Goal: Transaction & Acquisition: Book appointment/travel/reservation

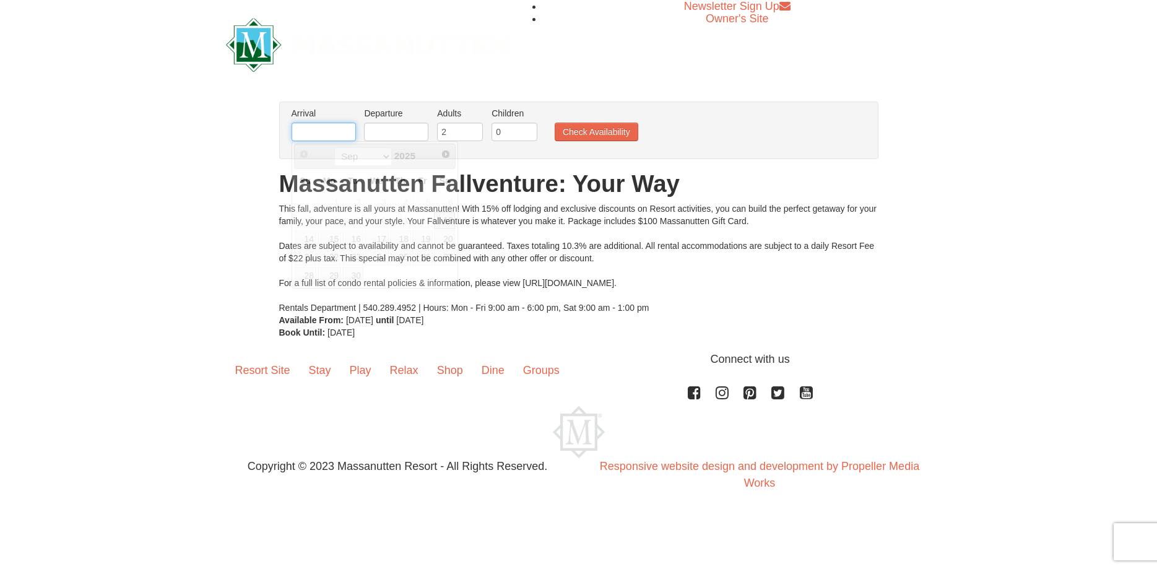
click at [350, 136] on input "text" at bounding box center [324, 132] width 64 height 19
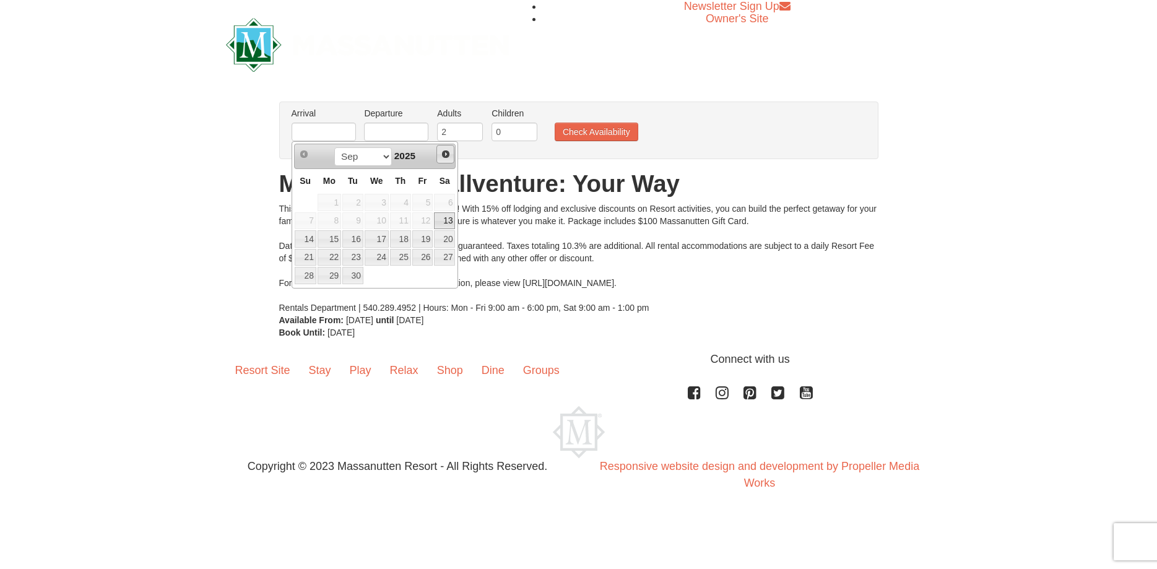
click at [444, 152] on span "Next" at bounding box center [446, 154] width 10 height 10
click at [305, 258] on link "19" at bounding box center [306, 257] width 22 height 17
type input "[DATE]"
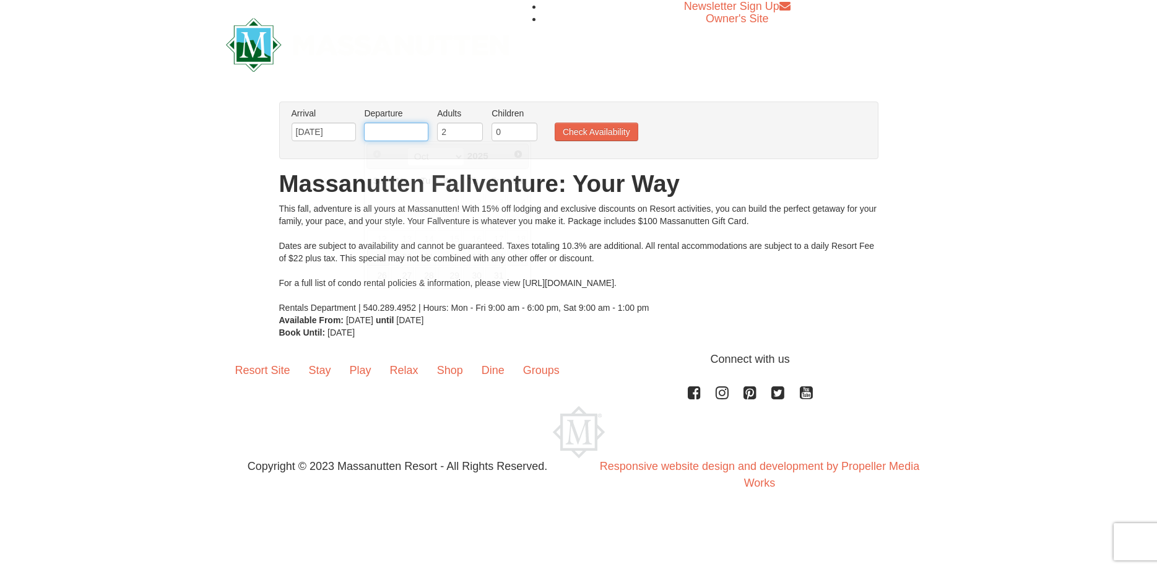
click at [422, 132] on input "text" at bounding box center [396, 132] width 64 height 19
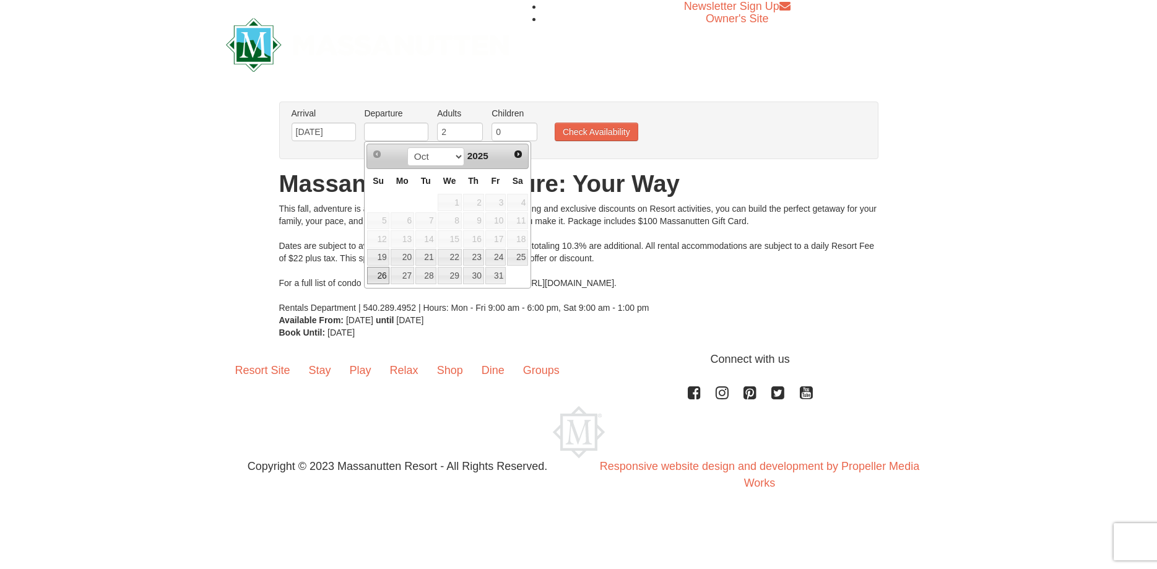
click at [379, 276] on link "26" at bounding box center [378, 275] width 22 height 17
type input "[DATE]"
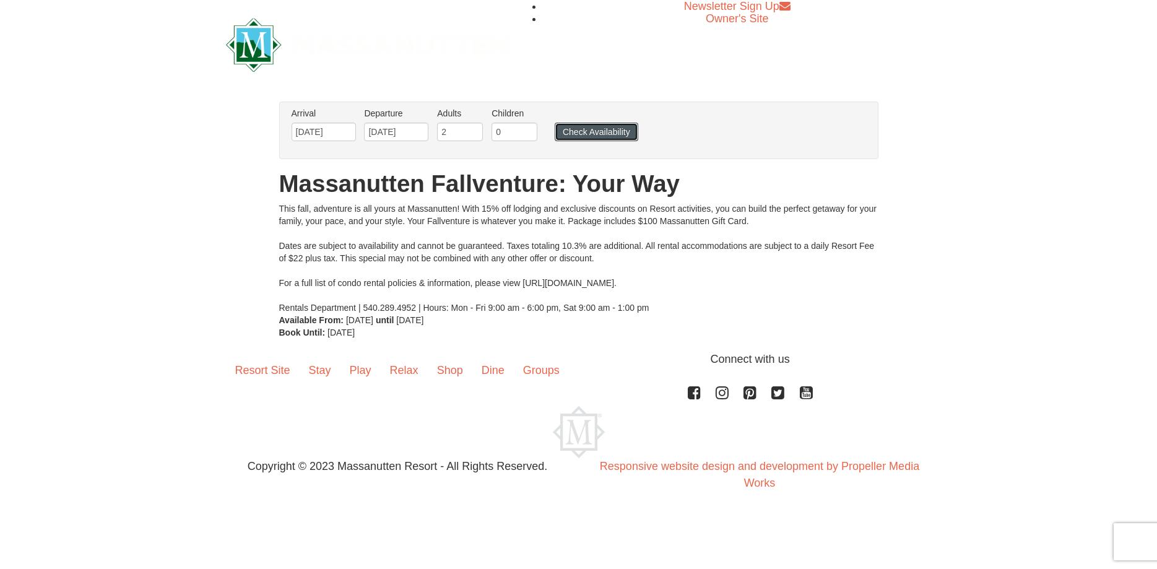
click at [615, 131] on button "Check Availability" at bounding box center [597, 132] width 84 height 19
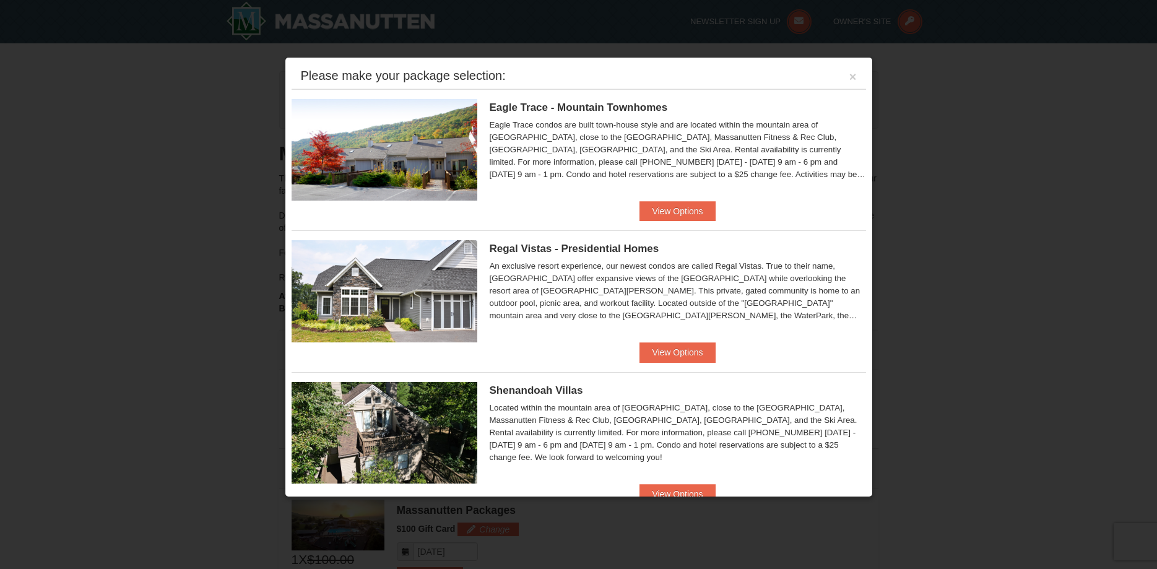
scroll to position [378, 0]
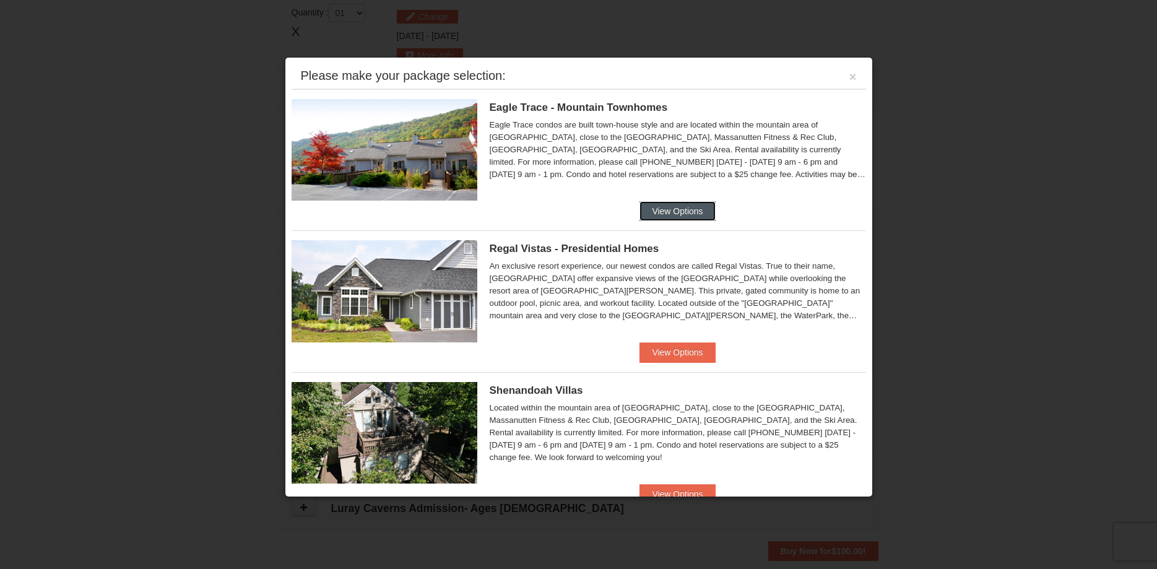
click at [690, 210] on button "View Options" at bounding box center [678, 211] width 76 height 20
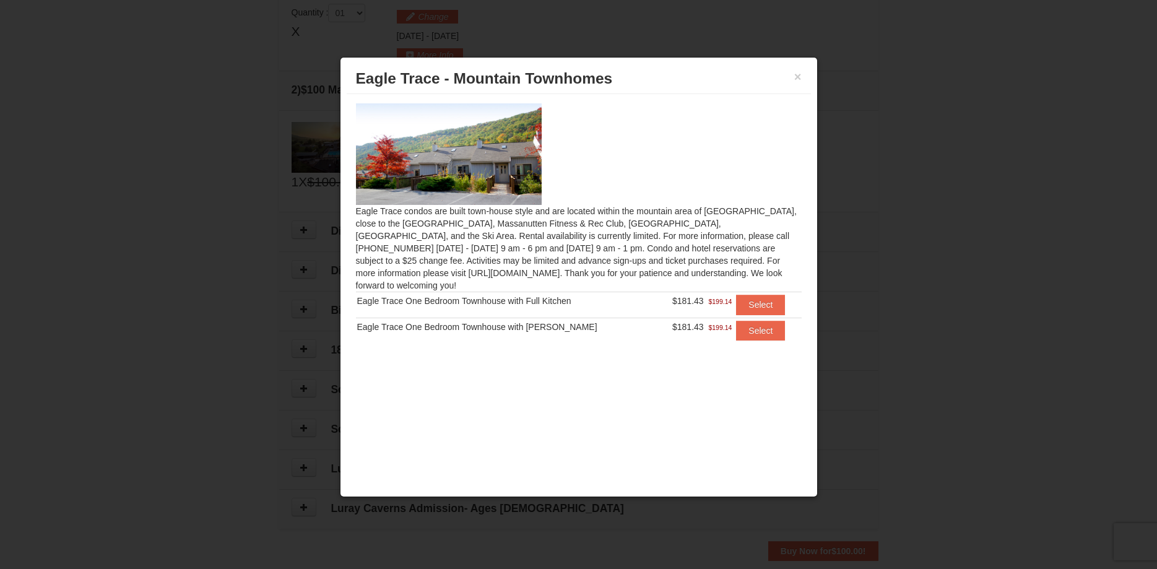
click at [621, 404] on div "× [GEOGRAPHIC_DATA] - [GEOGRAPHIC_DATA] [GEOGRAPHIC_DATA] condos are built town…" at bounding box center [579, 277] width 478 height 440
click at [798, 78] on button "×" at bounding box center [797, 77] width 7 height 12
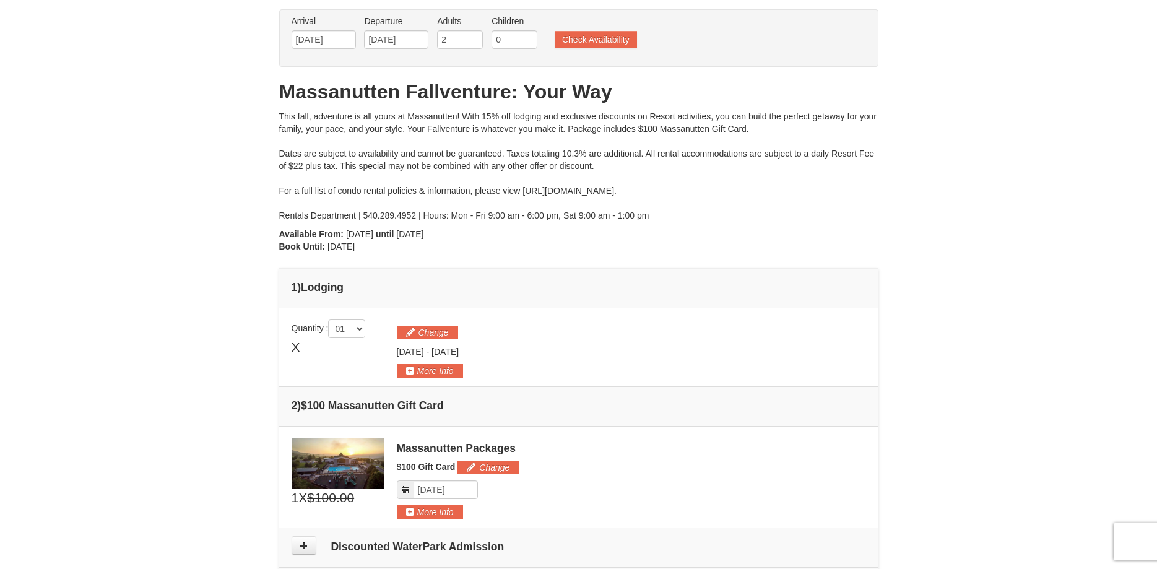
scroll to position [0, 0]
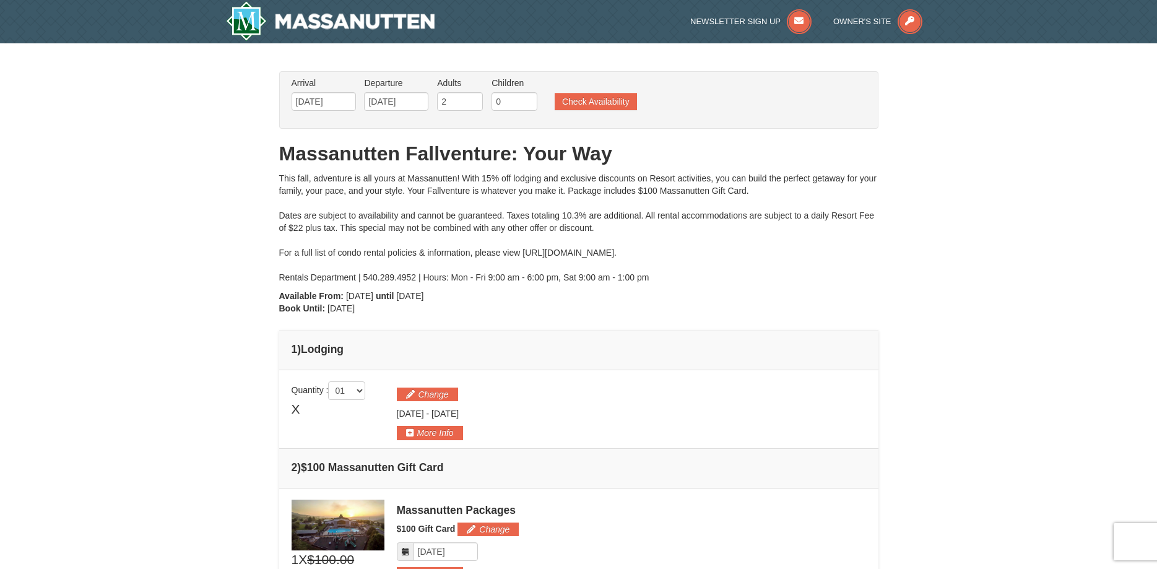
click at [768, 271] on div "This fall, adventure is all yours at Massanutten! With 15% off lodging and excl…" at bounding box center [578, 227] width 599 height 111
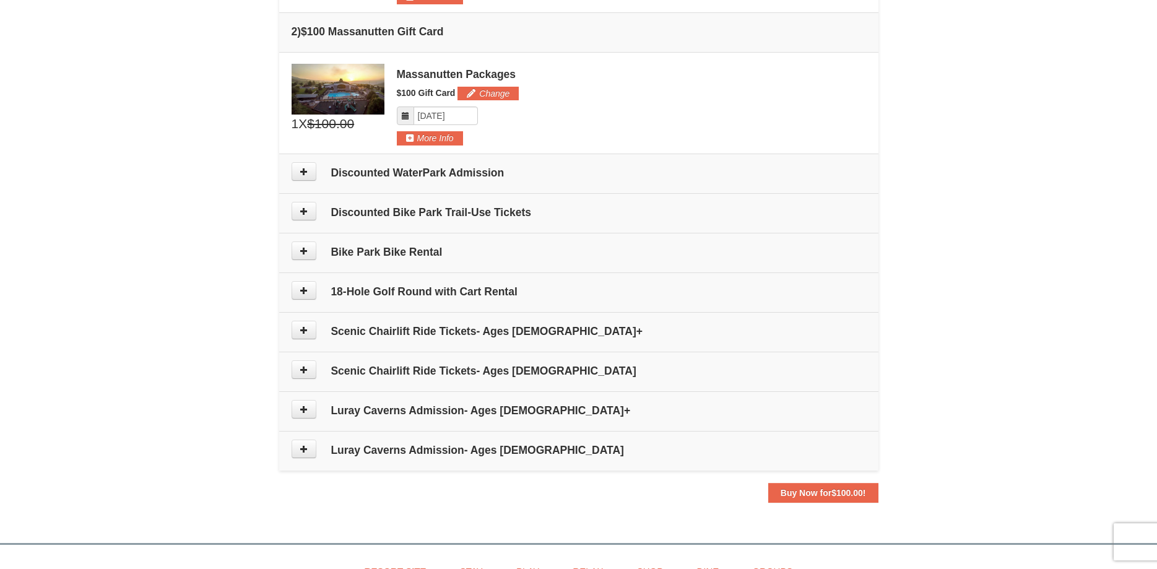
scroll to position [421, 0]
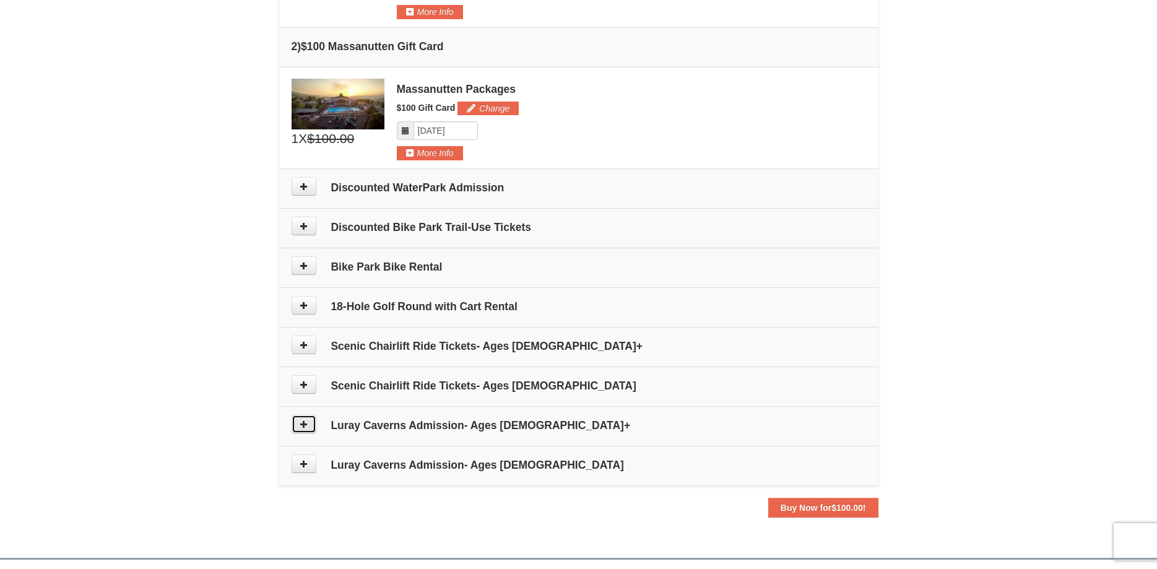
click at [304, 422] on icon at bounding box center [304, 424] width 9 height 9
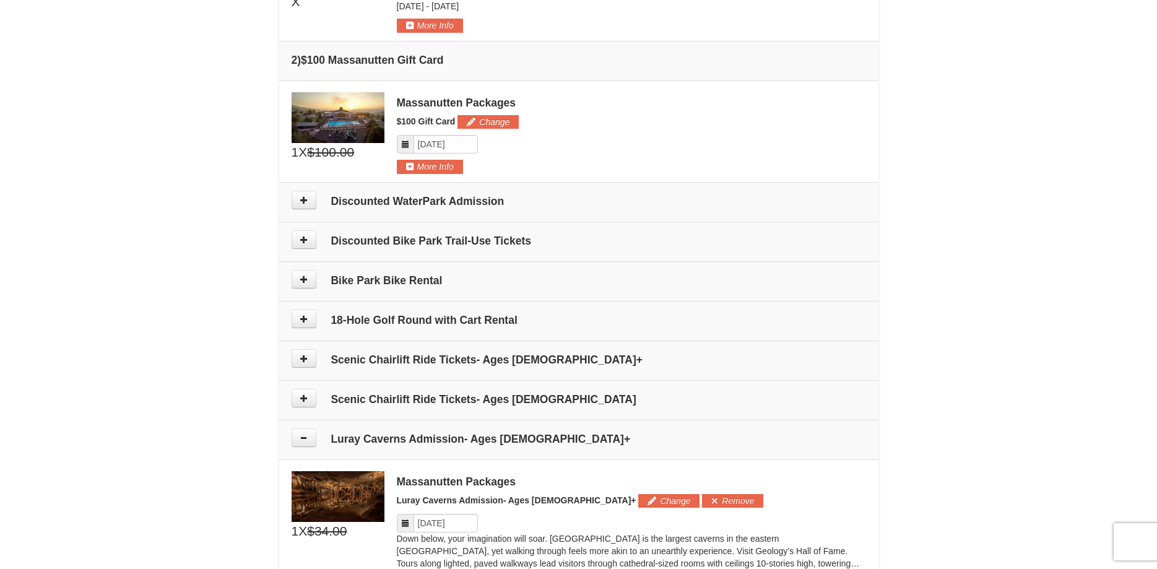
scroll to position [406, 0]
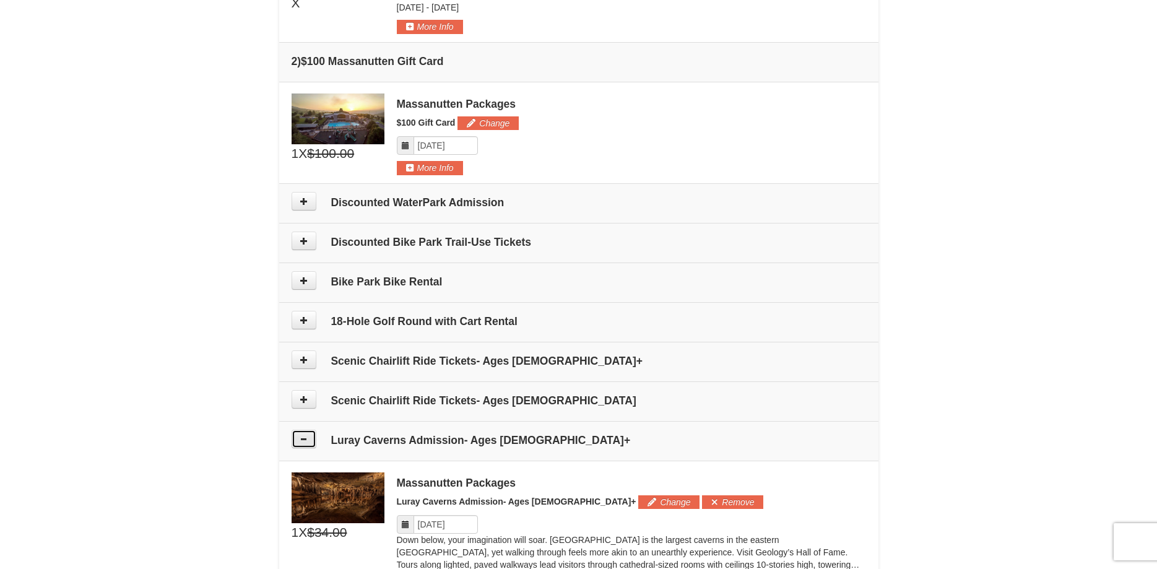
click at [303, 440] on icon at bounding box center [304, 439] width 9 height 9
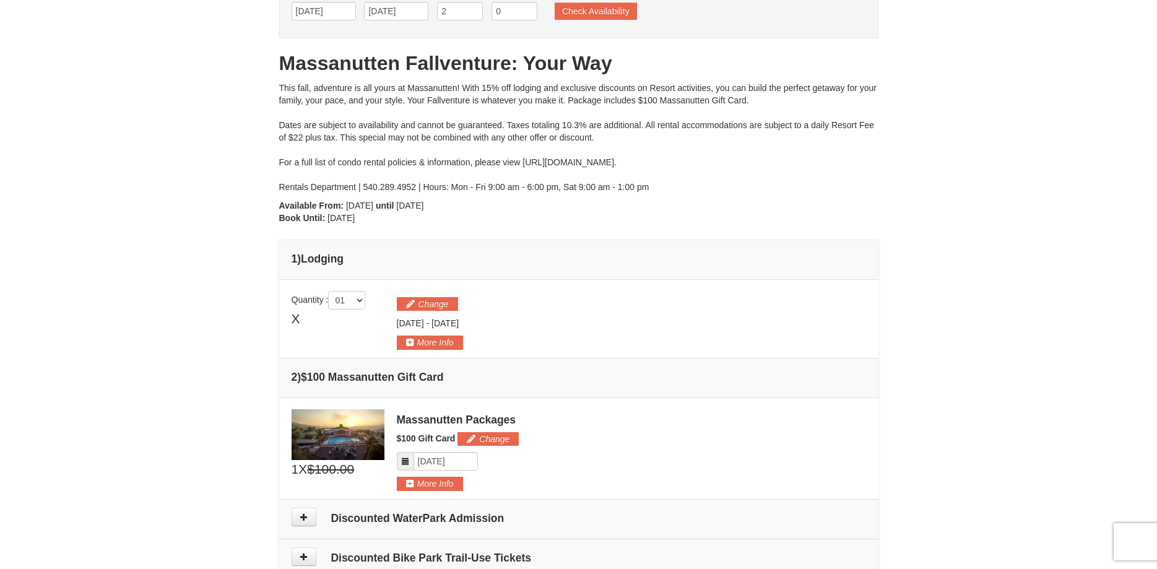
scroll to position [0, 0]
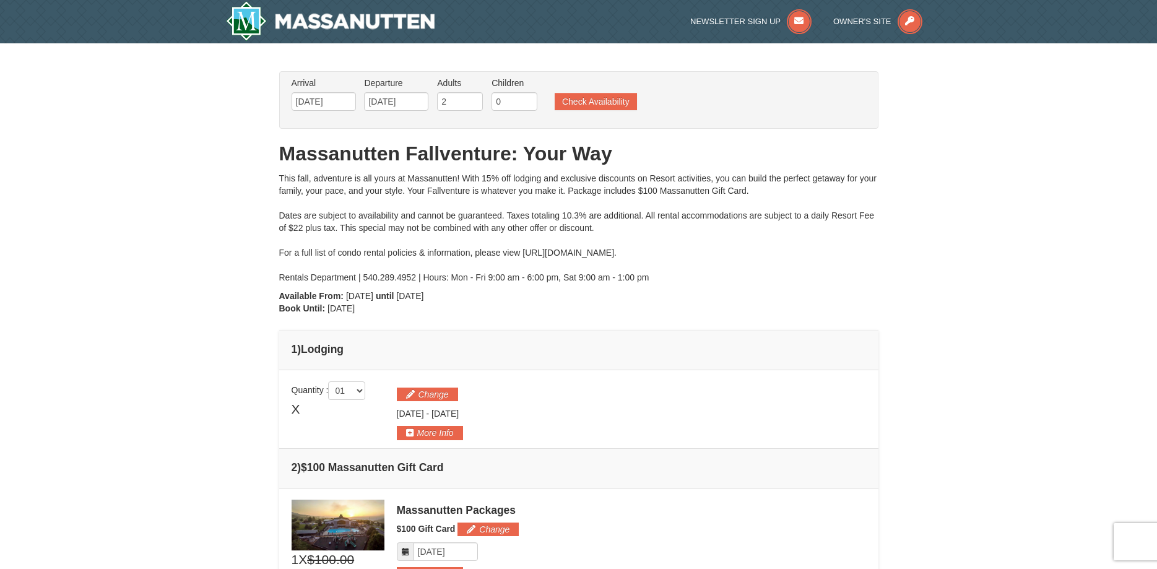
click at [931, 256] on div "× From: To: Adults: 2 Children: 0 Change Arrival Please format dates MM/DD/YYYY…" at bounding box center [578, 504] width 1157 height 923
click at [928, 263] on div "× From: To: Adults: 2 Children: 0 Change Arrival Please format dates MM/DD/YYYY…" at bounding box center [578, 504] width 1157 height 923
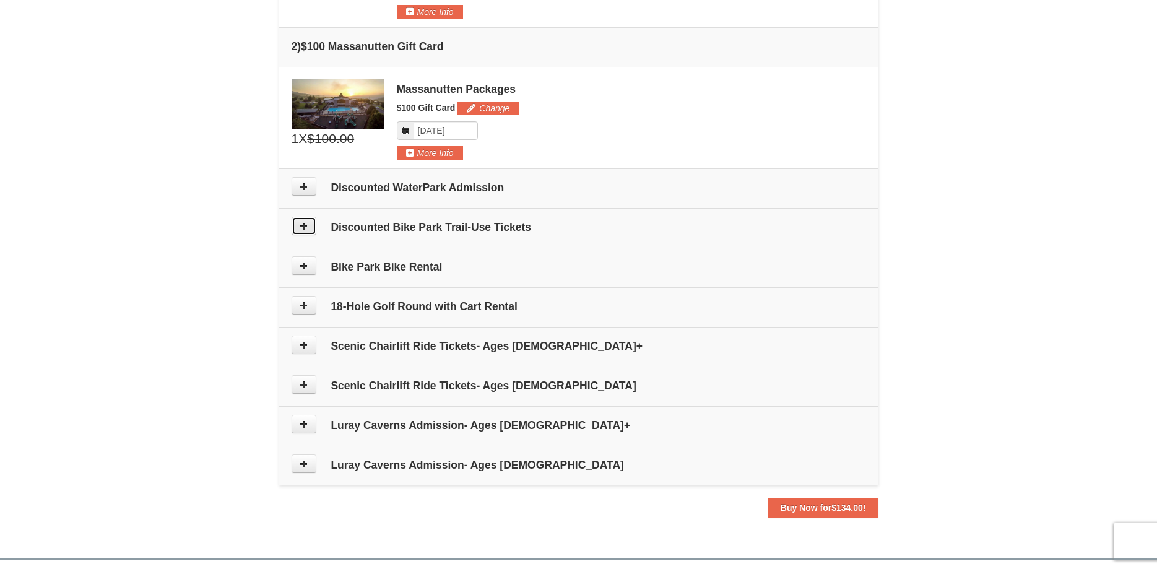
click at [304, 229] on icon at bounding box center [304, 226] width 9 height 9
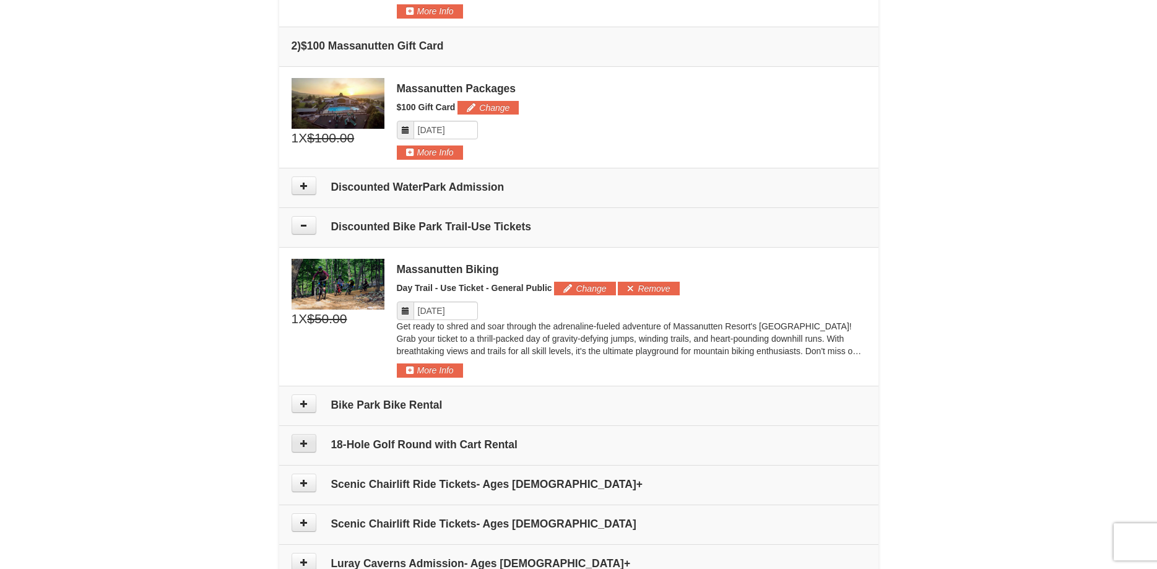
scroll to position [419, 0]
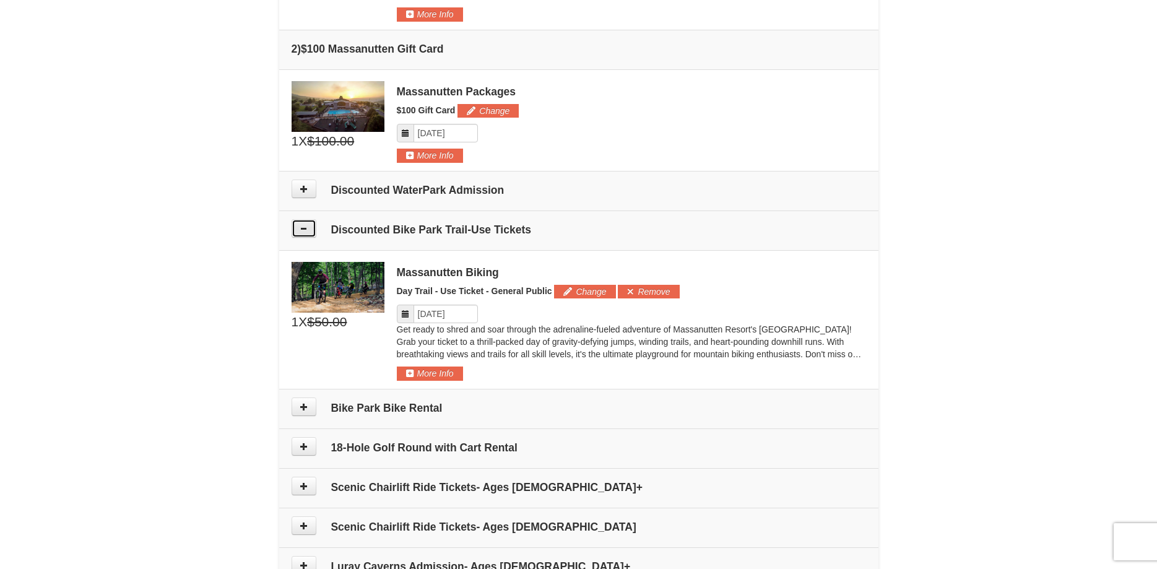
click at [303, 227] on icon at bounding box center [304, 228] width 9 height 9
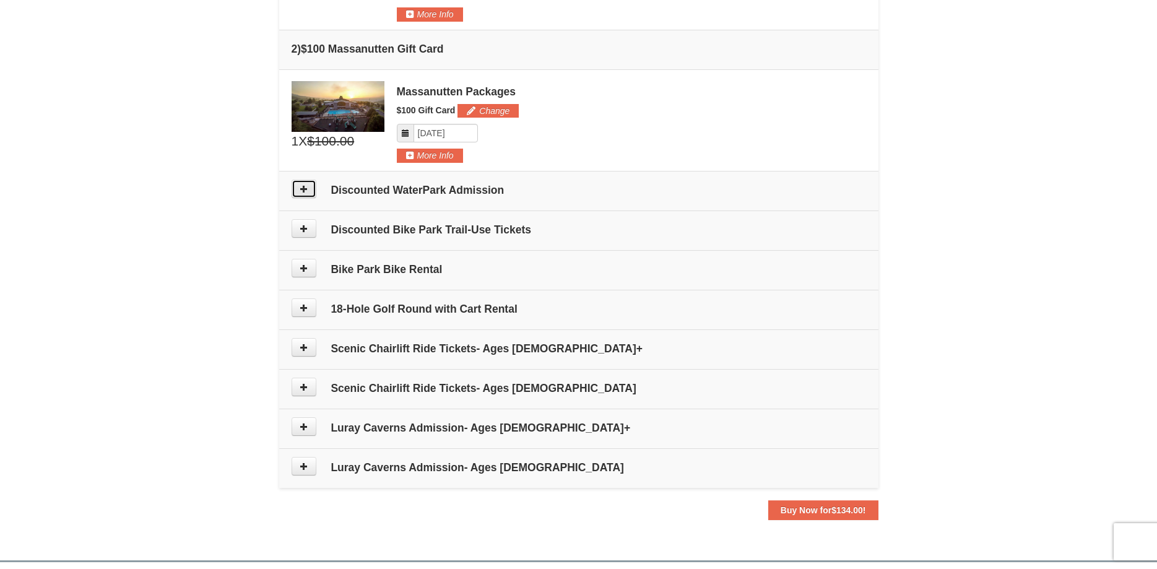
click at [304, 187] on icon at bounding box center [304, 189] width 9 height 9
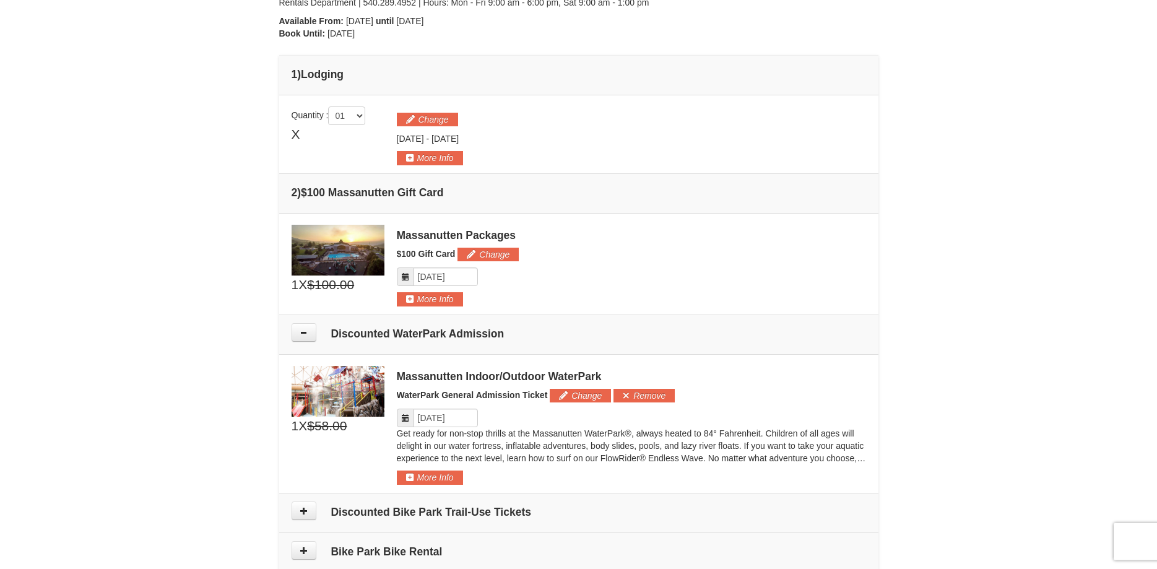
scroll to position [274, 0]
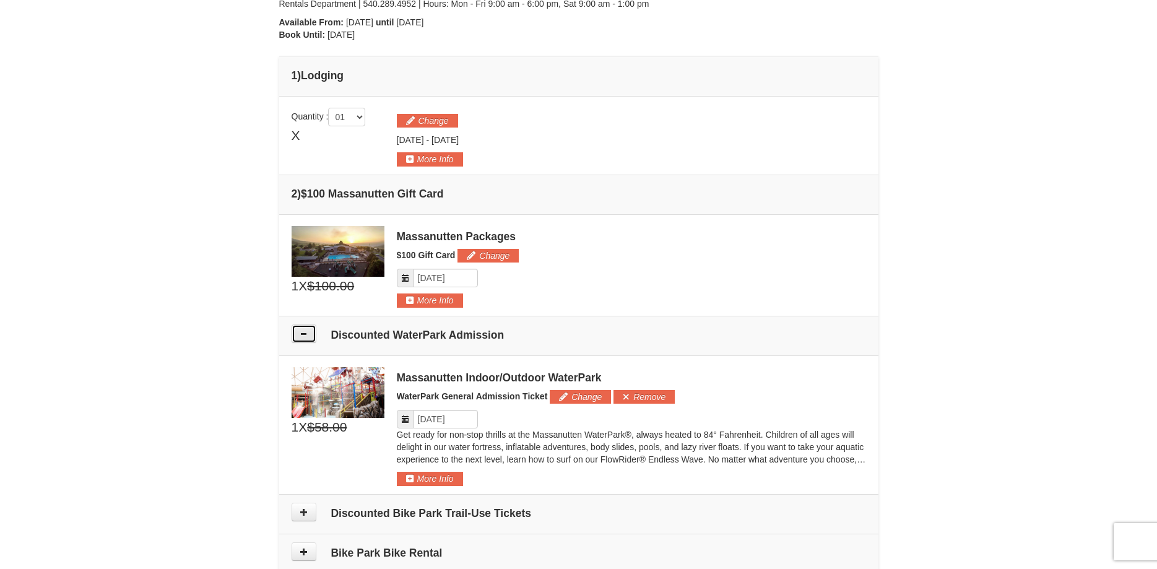
click at [305, 331] on icon at bounding box center [304, 333] width 9 height 9
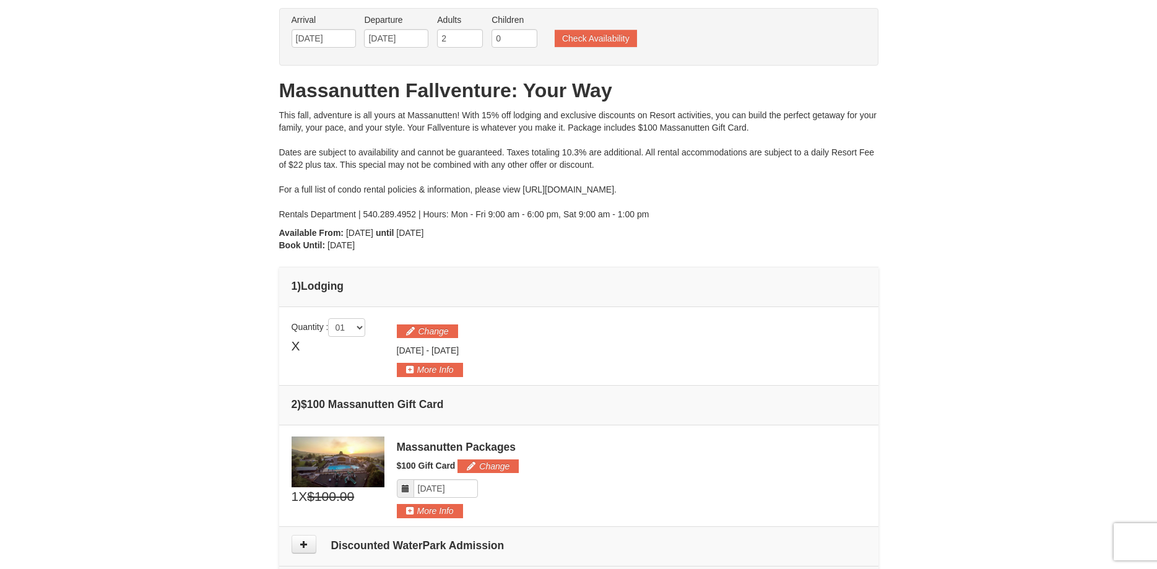
scroll to position [0, 0]
